Goal: Task Accomplishment & Management: Manage account settings

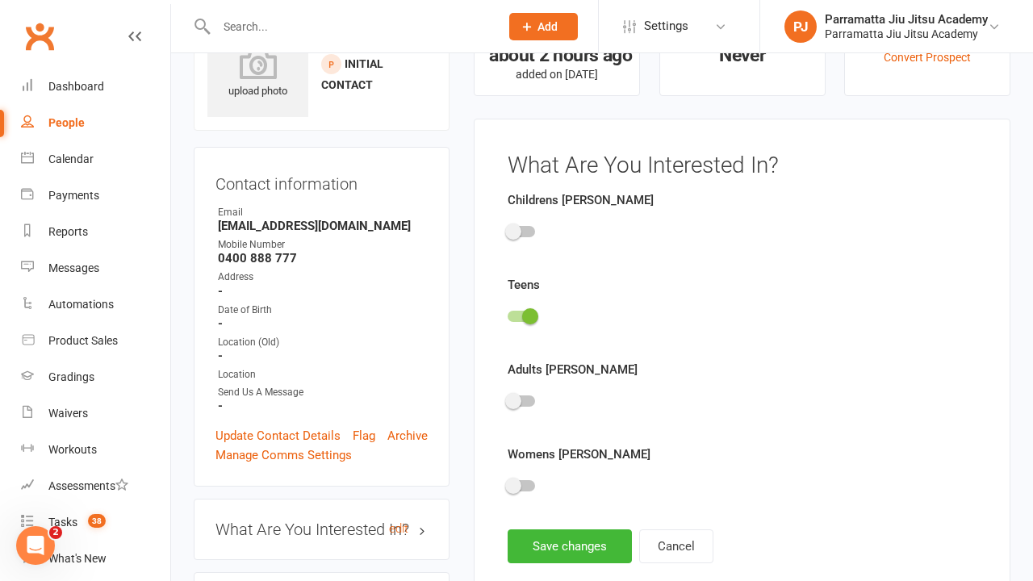
scroll to position [111, 0]
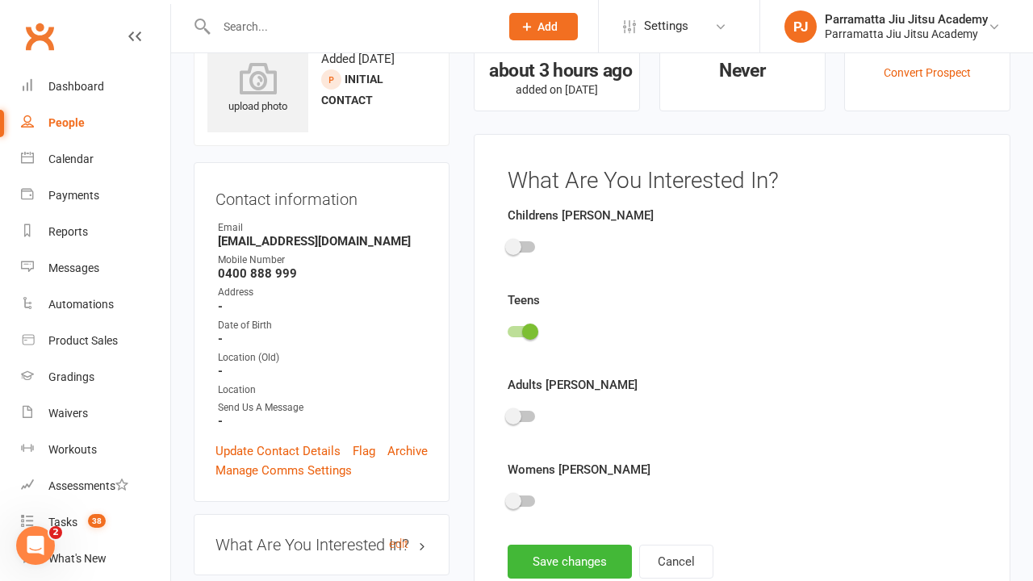
scroll to position [111, 0]
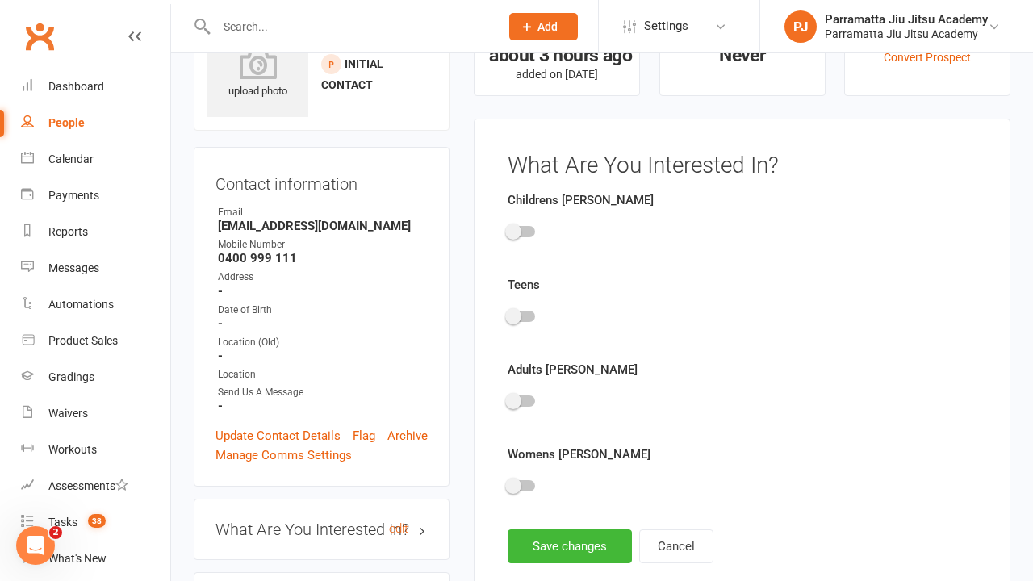
scroll to position [111, 0]
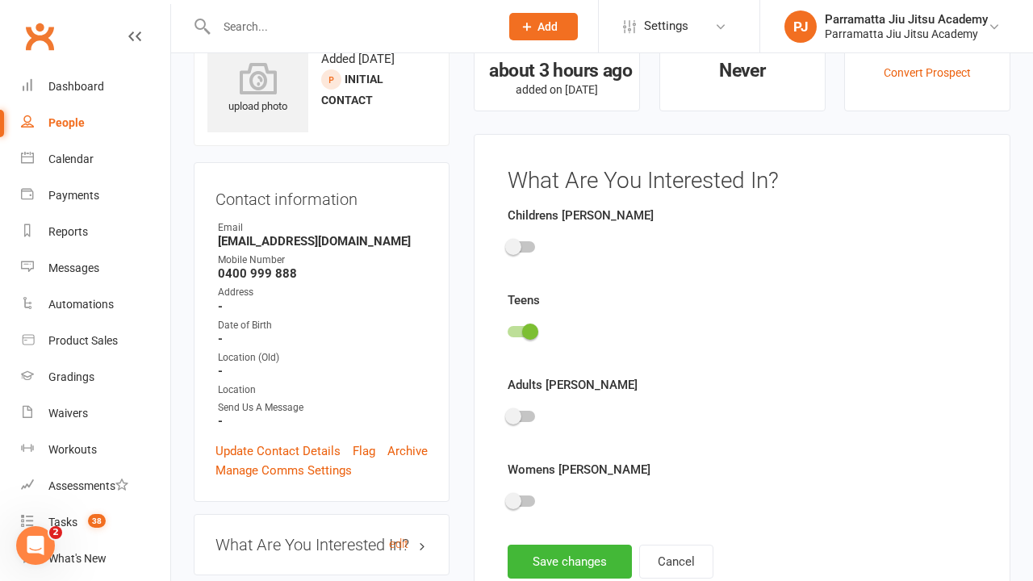
scroll to position [111, 0]
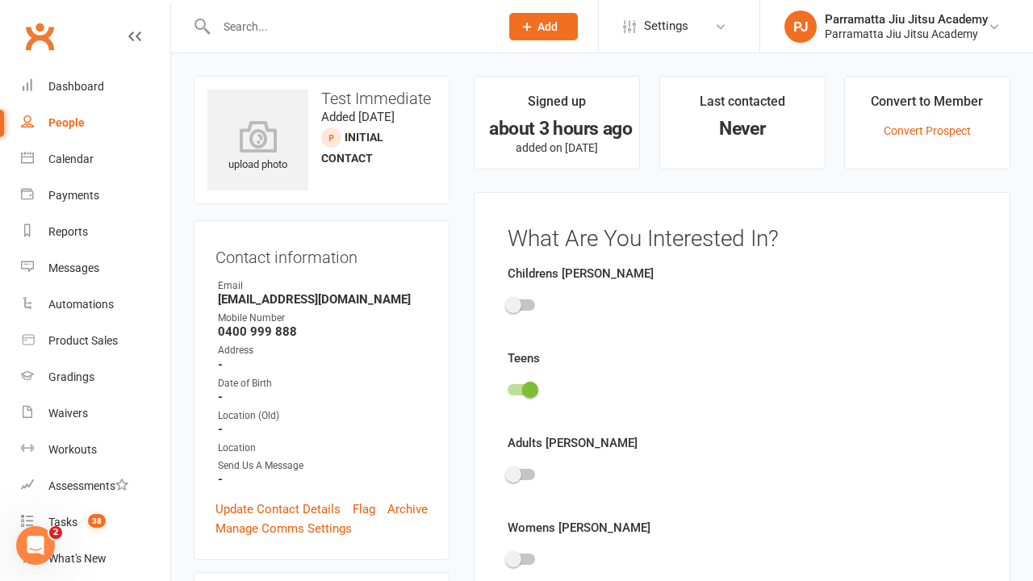
scroll to position [111, 0]
